Goal: Transaction & Acquisition: Book appointment/travel/reservation

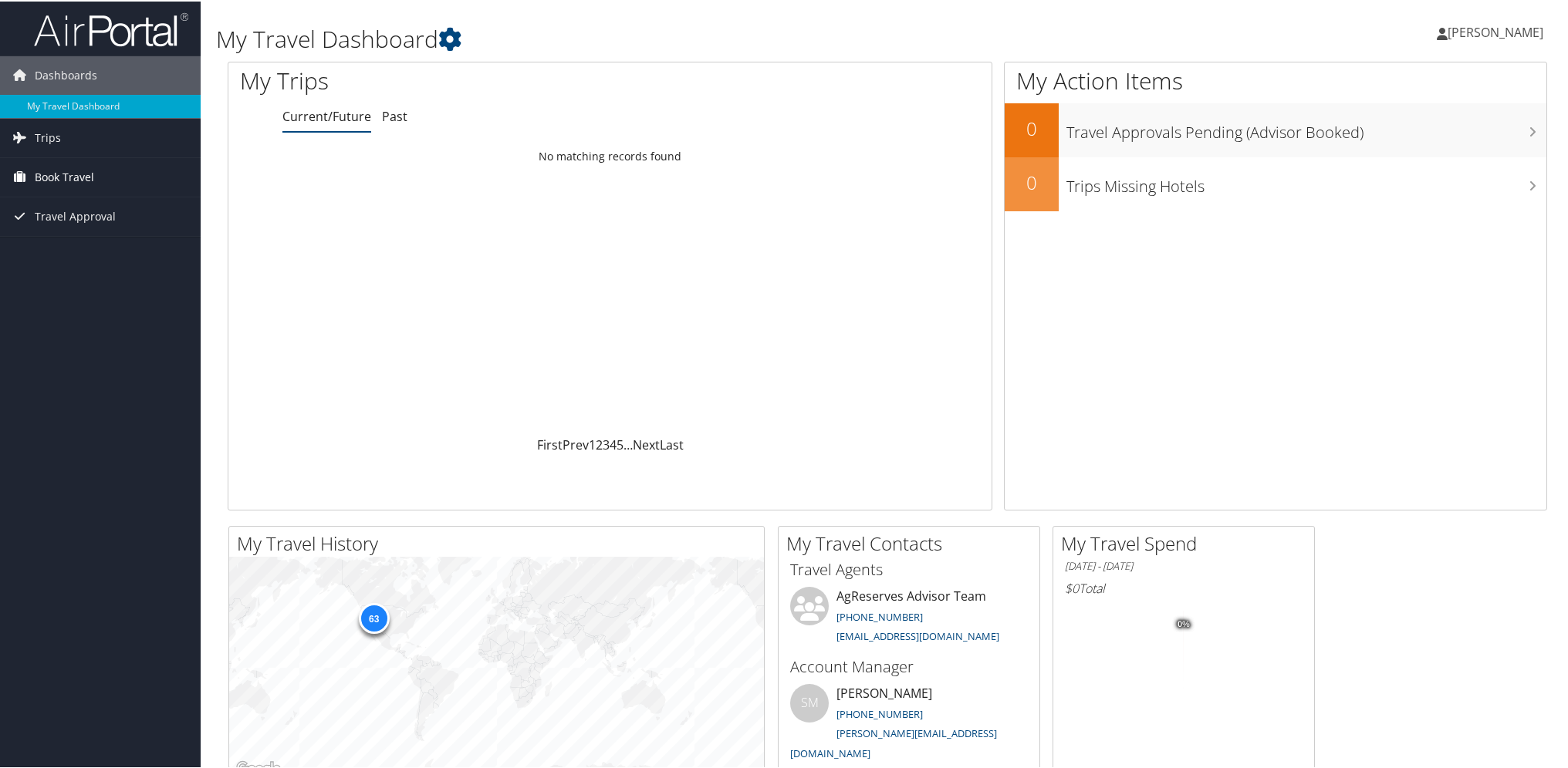
click at [82, 182] on span "Book Travel" at bounding box center [65, 176] width 59 height 39
click at [68, 247] on link "Book/Manage Online Trips" at bounding box center [101, 253] width 201 height 23
